Goal: Transaction & Acquisition: Purchase product/service

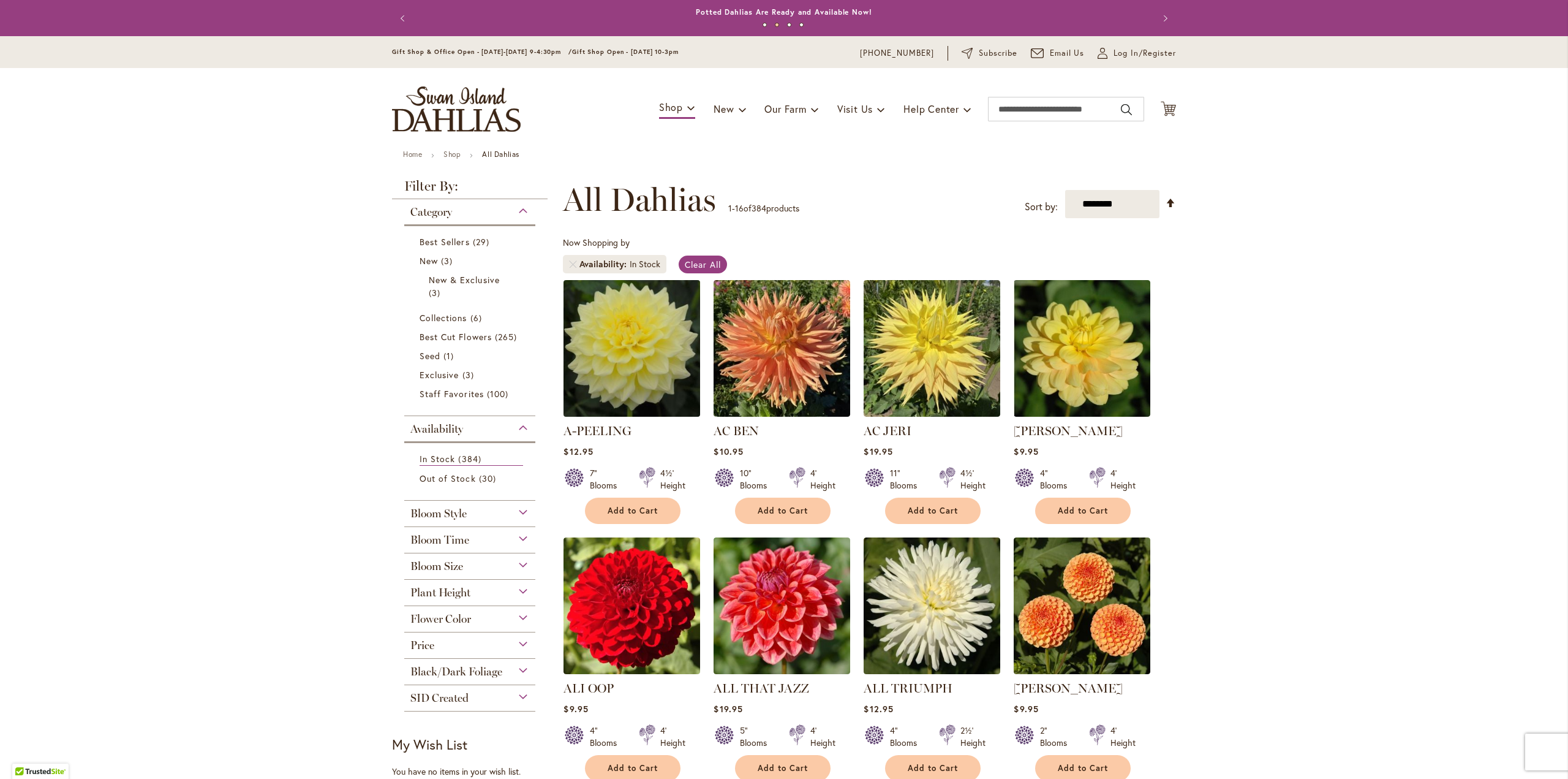
click at [633, 383] on img at bounding box center [632, 347] width 143 height 143
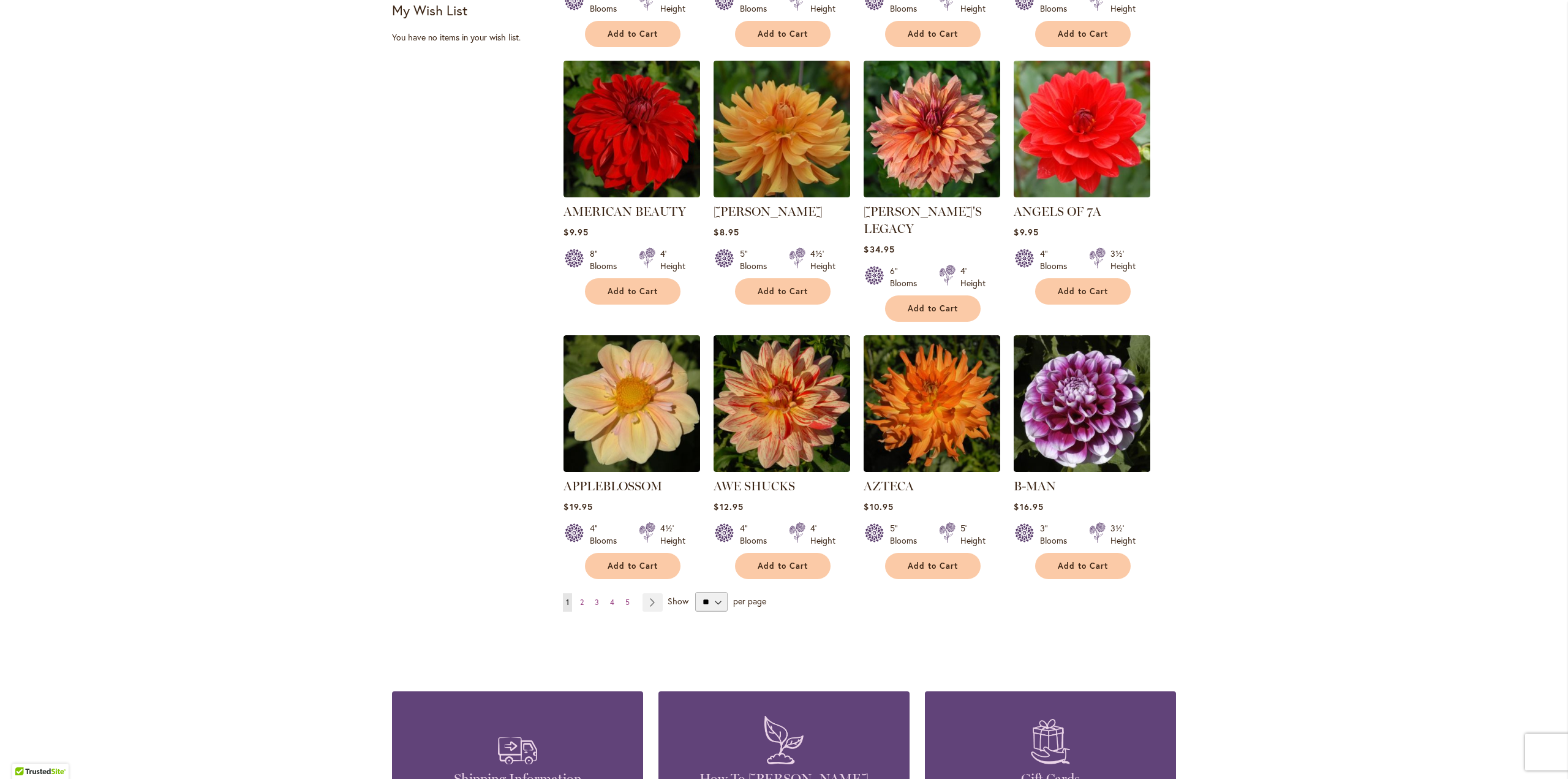
scroll to position [735, 0]
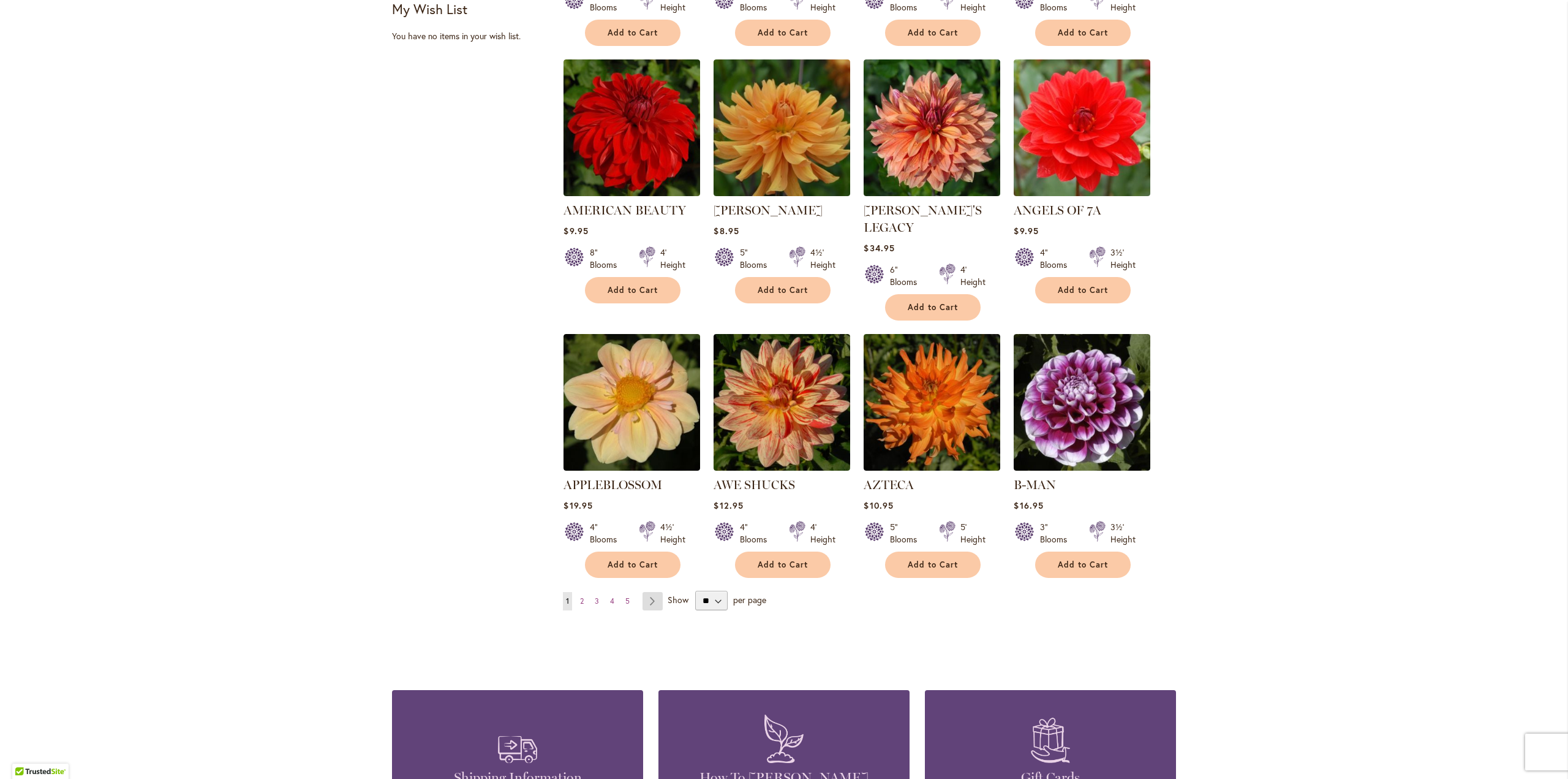
click at [650, 592] on link "Page Next" at bounding box center [652, 600] width 20 height 18
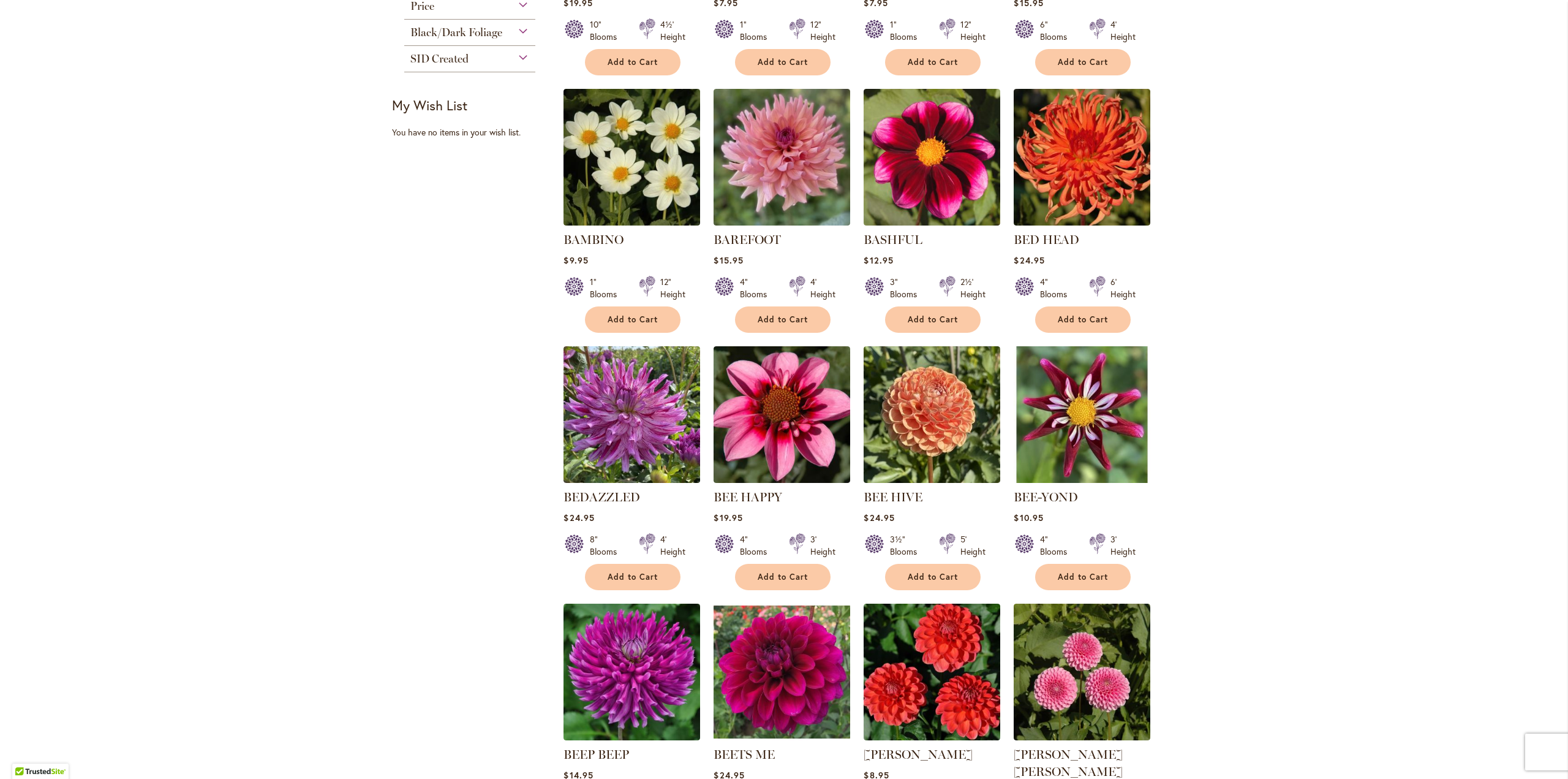
scroll to position [674, 0]
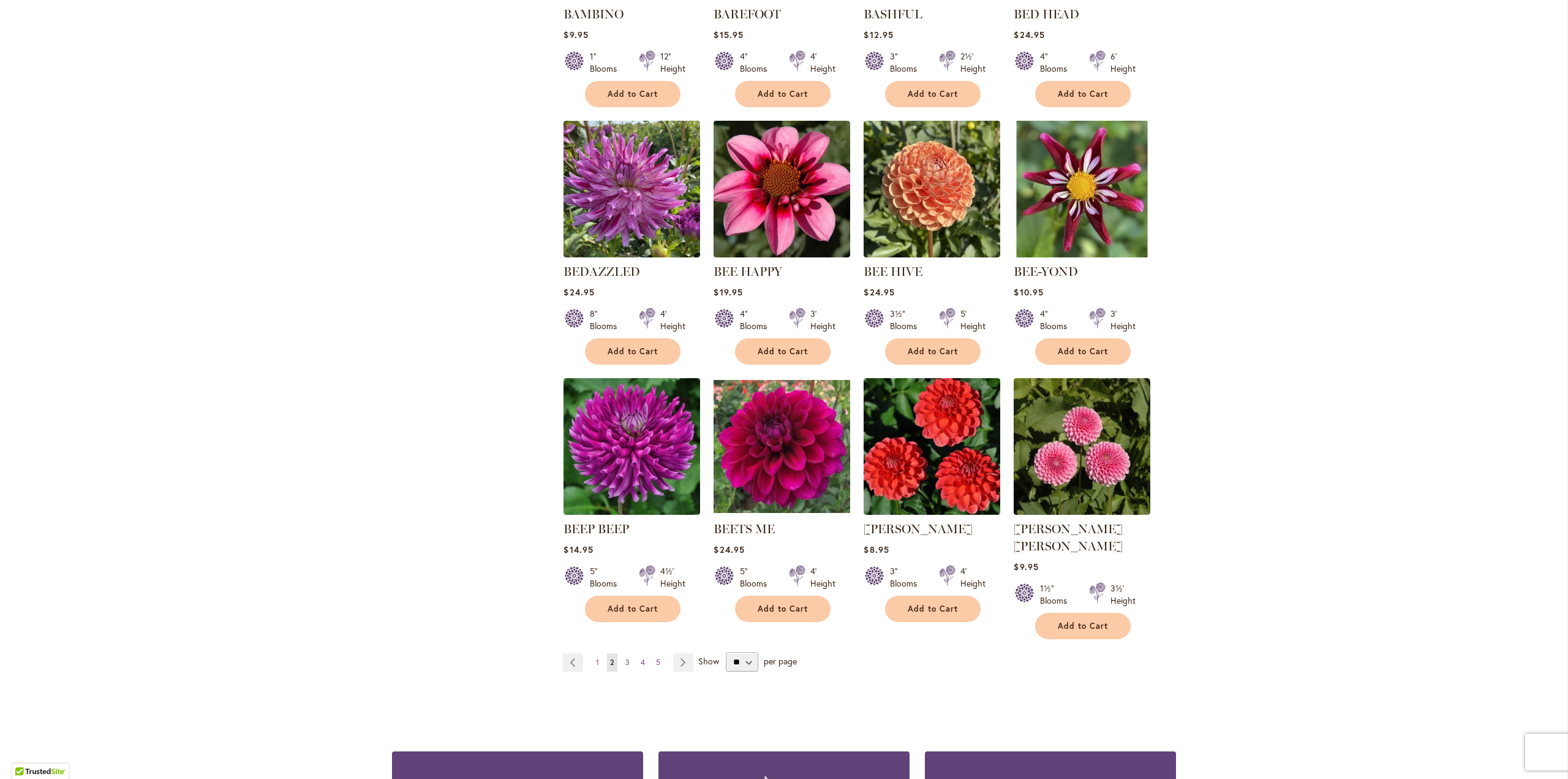
click at [625, 658] on span "3" at bounding box center [627, 663] width 4 height 10
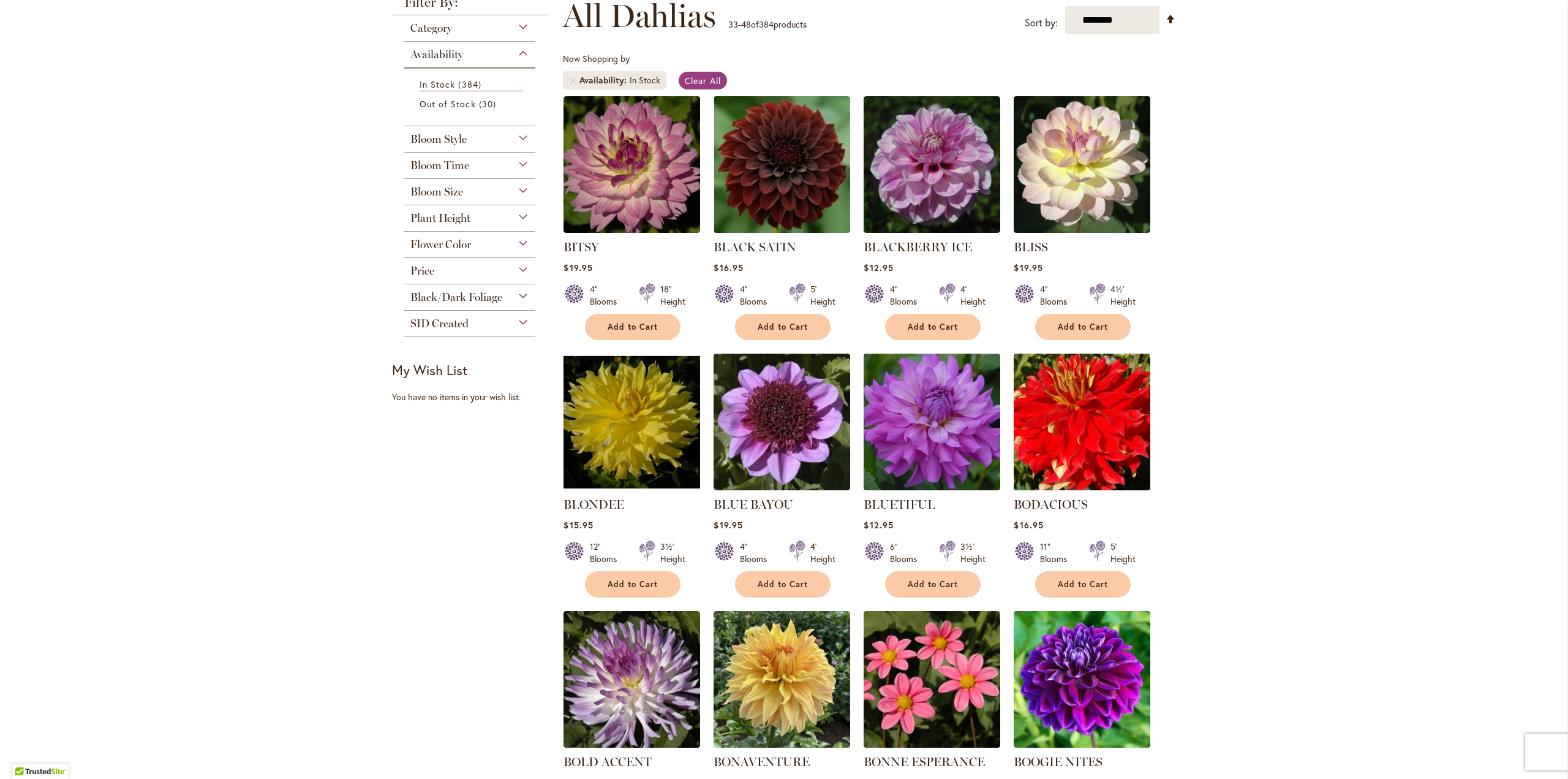
scroll to position [245, 0]
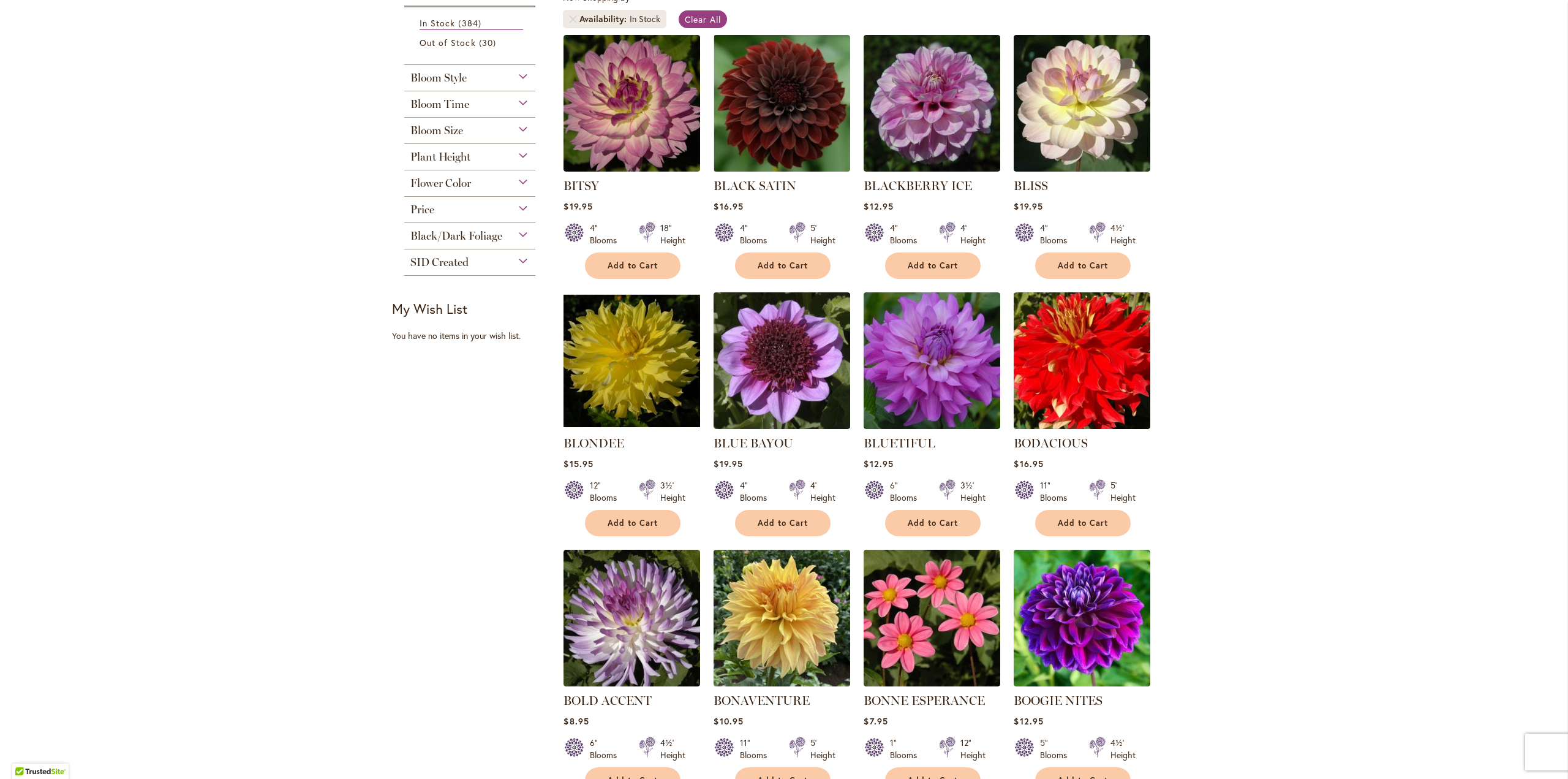
click at [747, 624] on img at bounding box center [783, 618] width 143 height 143
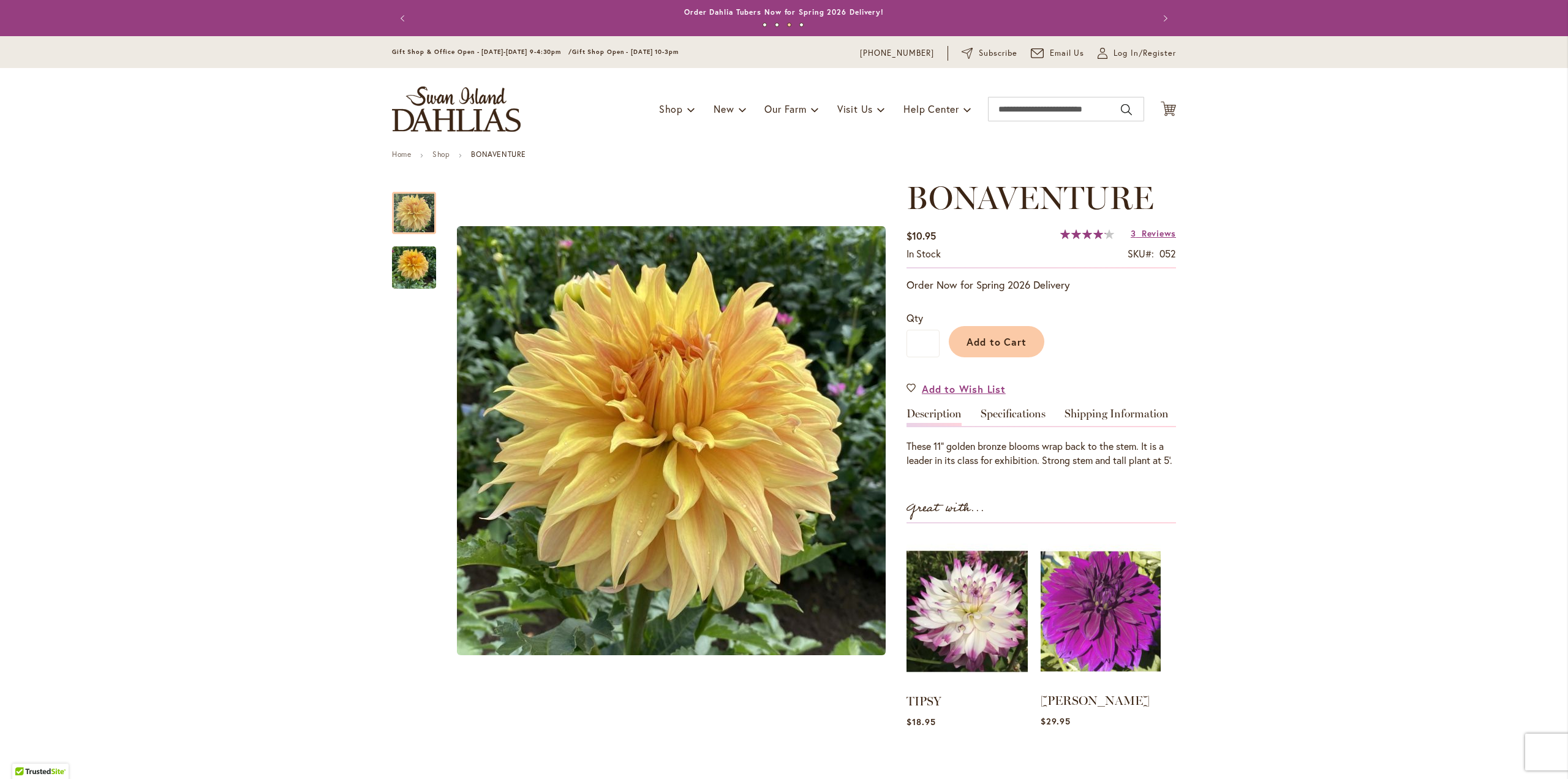
click at [1105, 645] on img at bounding box center [1101, 611] width 120 height 150
